Goal: Navigation & Orientation: Find specific page/section

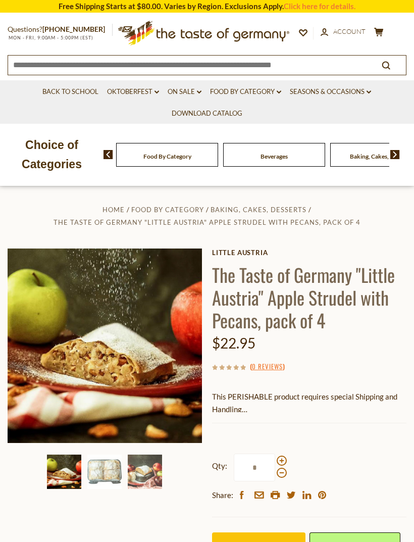
click at [276, 93] on link "Food By Category dropdown_arrow" at bounding box center [245, 91] width 71 height 11
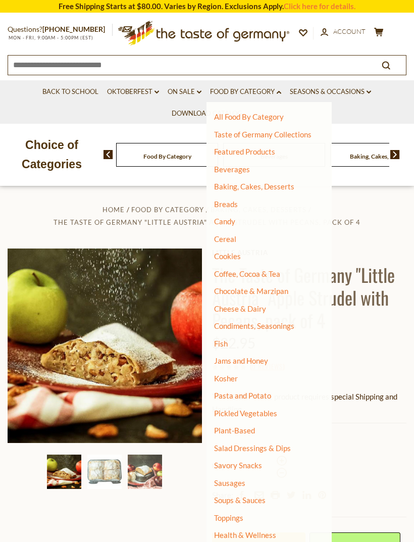
click at [292, 138] on link "Taste of Germany Collections" at bounding box center [262, 134] width 97 height 9
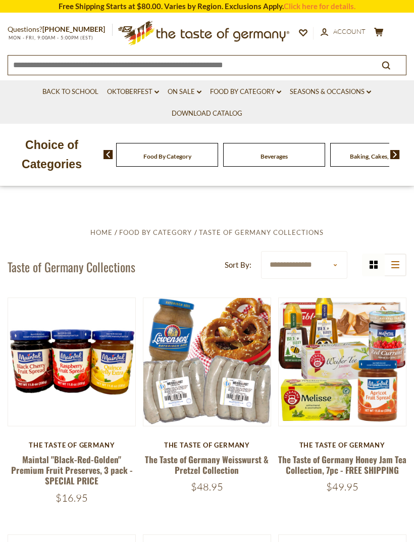
click at [279, 91] on icon at bounding box center [279, 92] width 5 height 3
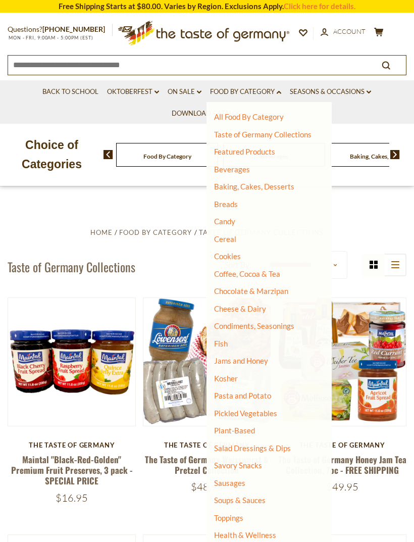
click at [270, 184] on link "Baking, Cakes, Desserts" at bounding box center [254, 186] width 80 height 9
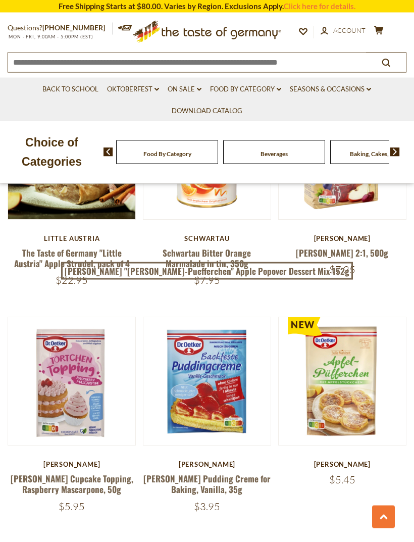
scroll to position [2646, 0]
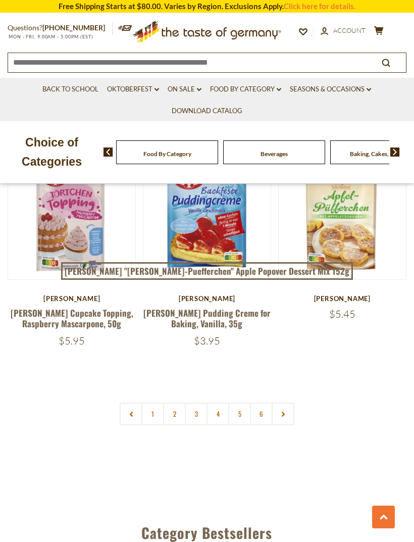
click at [285, 412] on icon at bounding box center [283, 414] width 6 height 5
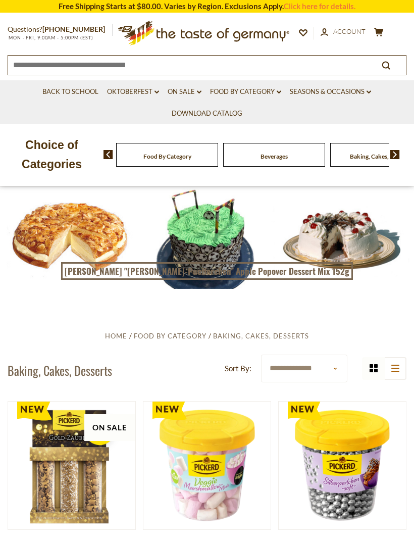
click at [398, 153] on img at bounding box center [395, 154] width 10 height 9
click at [395, 151] on img at bounding box center [395, 154] width 10 height 9
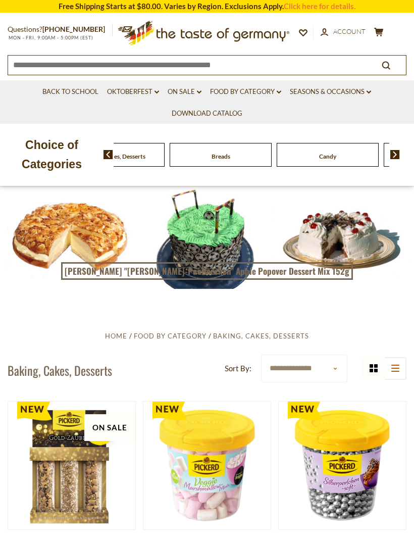
click at [393, 152] on img at bounding box center [395, 154] width 10 height 9
click at [396, 153] on img at bounding box center [395, 154] width 10 height 9
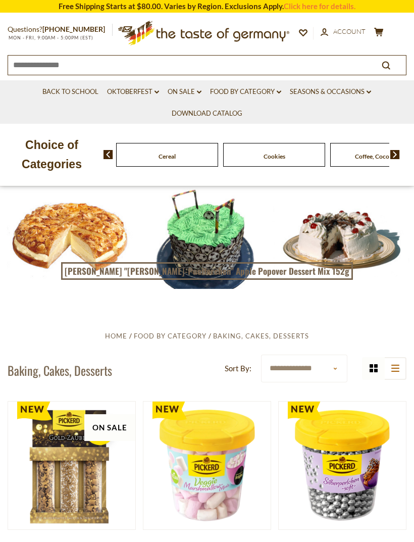
click at [396, 151] on img at bounding box center [395, 154] width 10 height 9
click at [395, 153] on img at bounding box center [395, 154] width 10 height 9
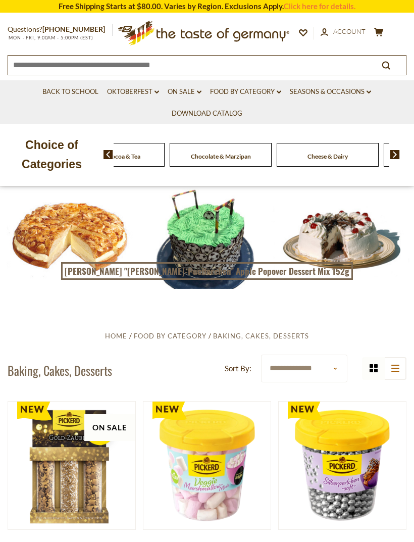
click at [396, 151] on img at bounding box center [395, 154] width 10 height 9
click at [398, 151] on img at bounding box center [395, 154] width 10 height 9
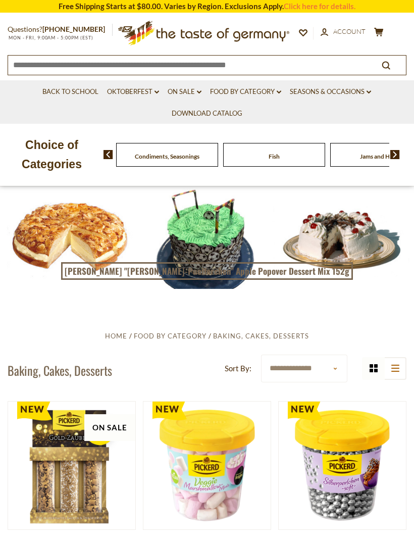
click at [399, 149] on div "Food By Category Beverages Baking, Cakes, Desserts Breads Candy Cereal Cookies …" at bounding box center [259, 154] width 311 height 24
click at [396, 153] on img at bounding box center [395, 154] width 10 height 9
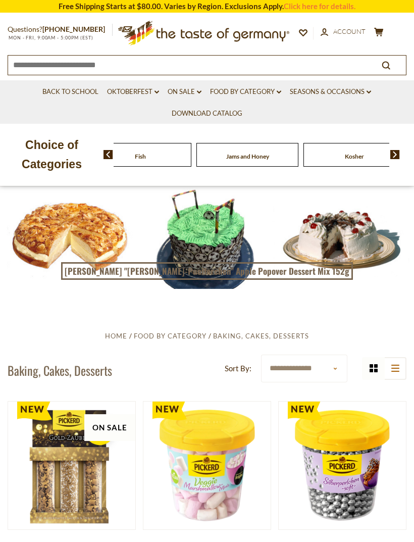
click at [394, 153] on img at bounding box center [395, 154] width 10 height 9
click at [399, 151] on img at bounding box center [395, 154] width 10 height 9
click at [399, 150] on img at bounding box center [395, 154] width 10 height 9
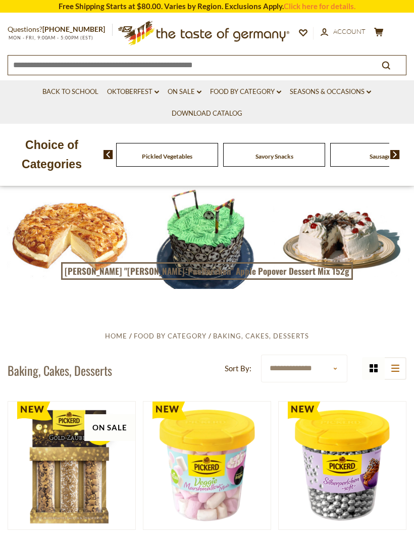
click at [401, 147] on div "Food By Category Beverages Baking, Cakes, Desserts Breads Candy Cereal Cookies …" at bounding box center [259, 154] width 311 height 24
click at [396, 151] on img at bounding box center [395, 154] width 10 height 9
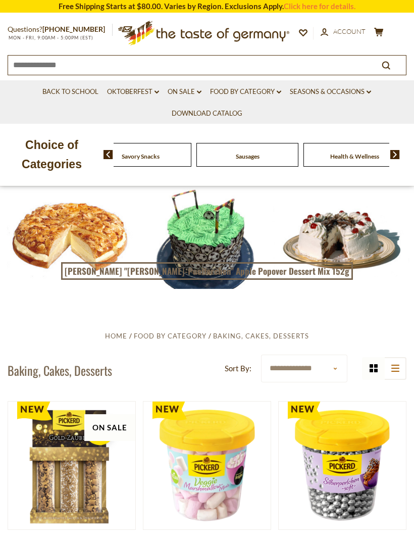
click at [396, 150] on img at bounding box center [395, 154] width 10 height 9
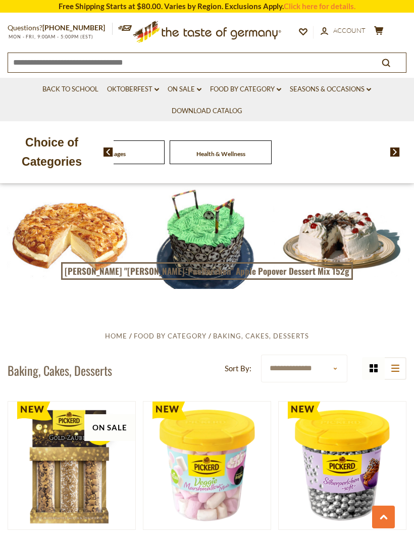
scroll to position [2843, 0]
